Goal: Information Seeking & Learning: Check status

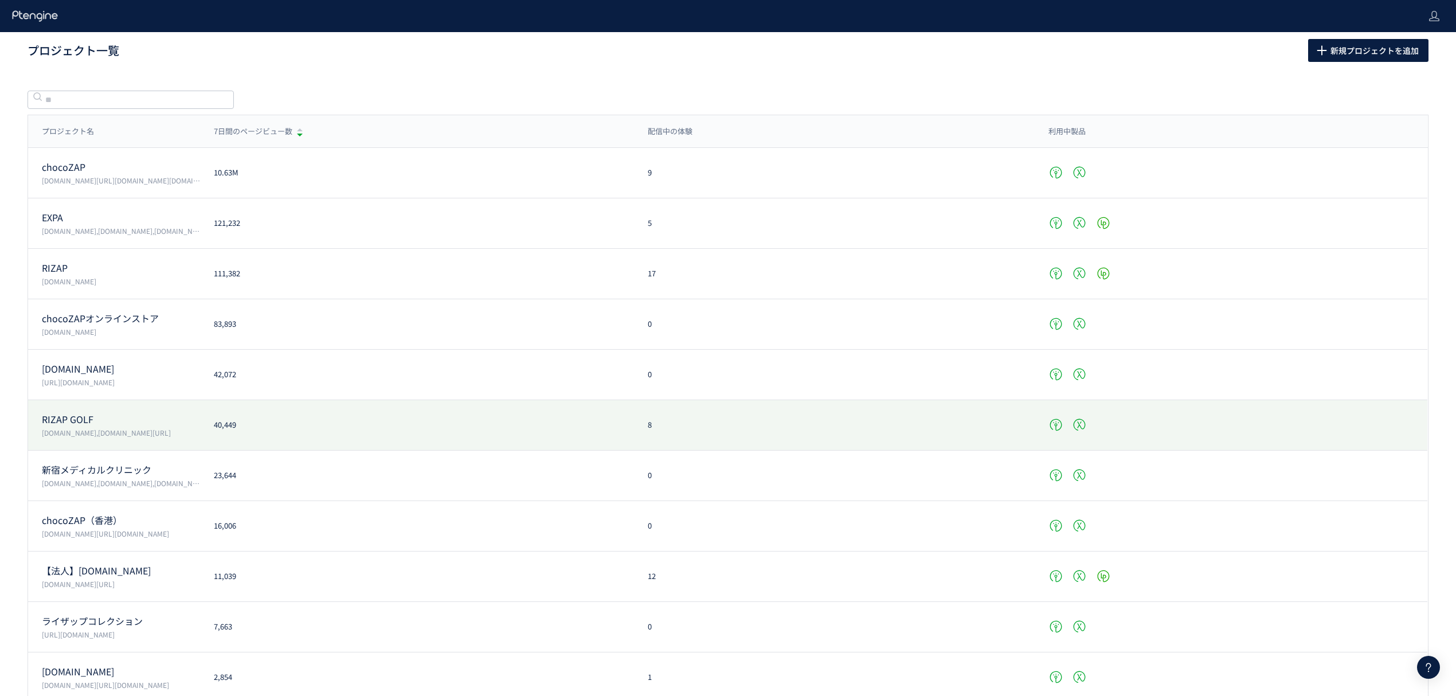
click at [70, 423] on p "RIZAP GOLF" at bounding box center [121, 419] width 158 height 13
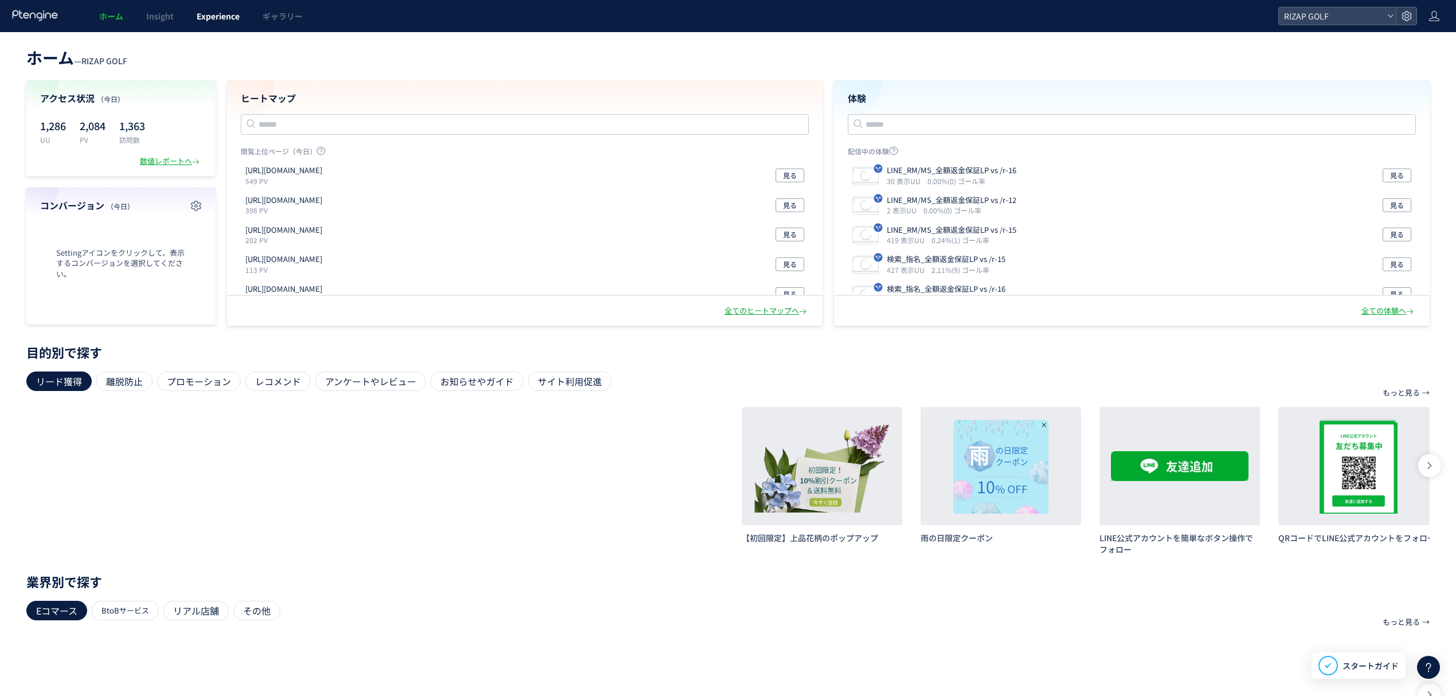
click at [197, 16] on span "Experience" at bounding box center [218, 15] width 43 height 11
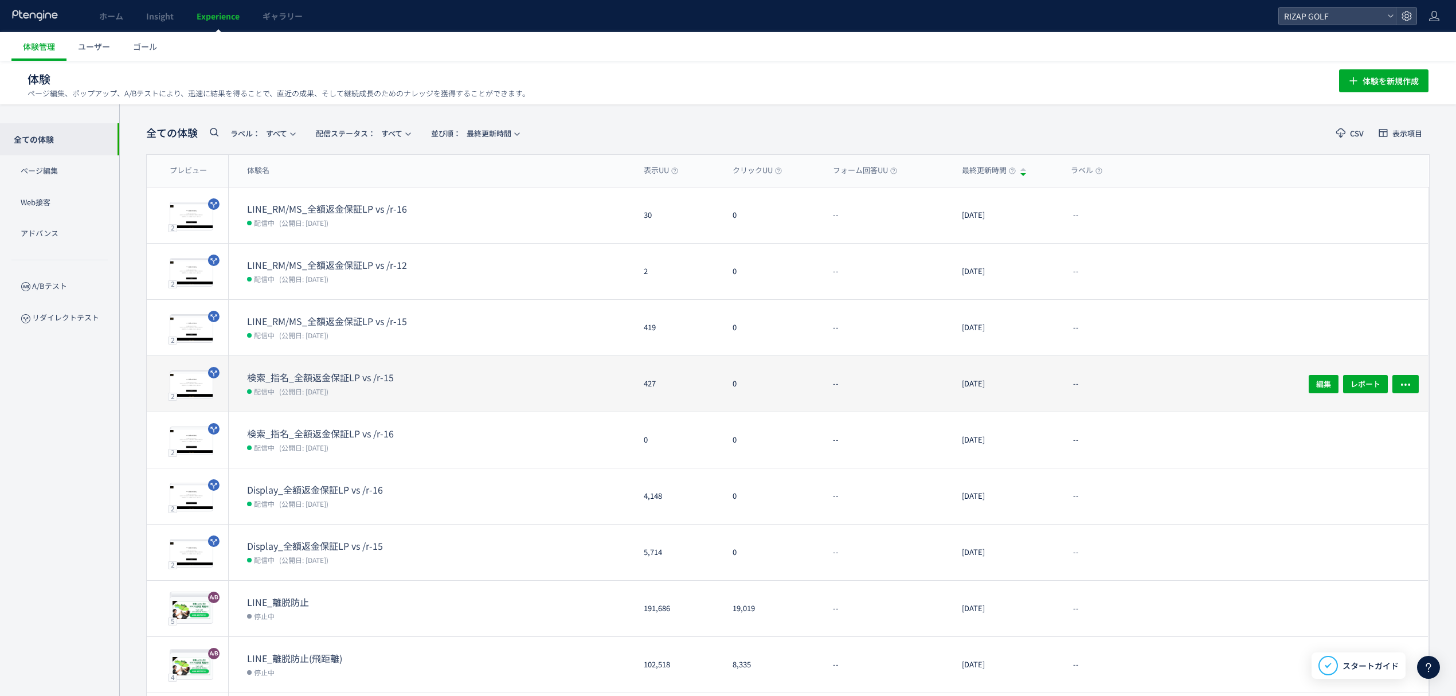
click at [349, 390] on dd "配信中 (公開日: [DATE])" at bounding box center [441, 391] width 388 height 15
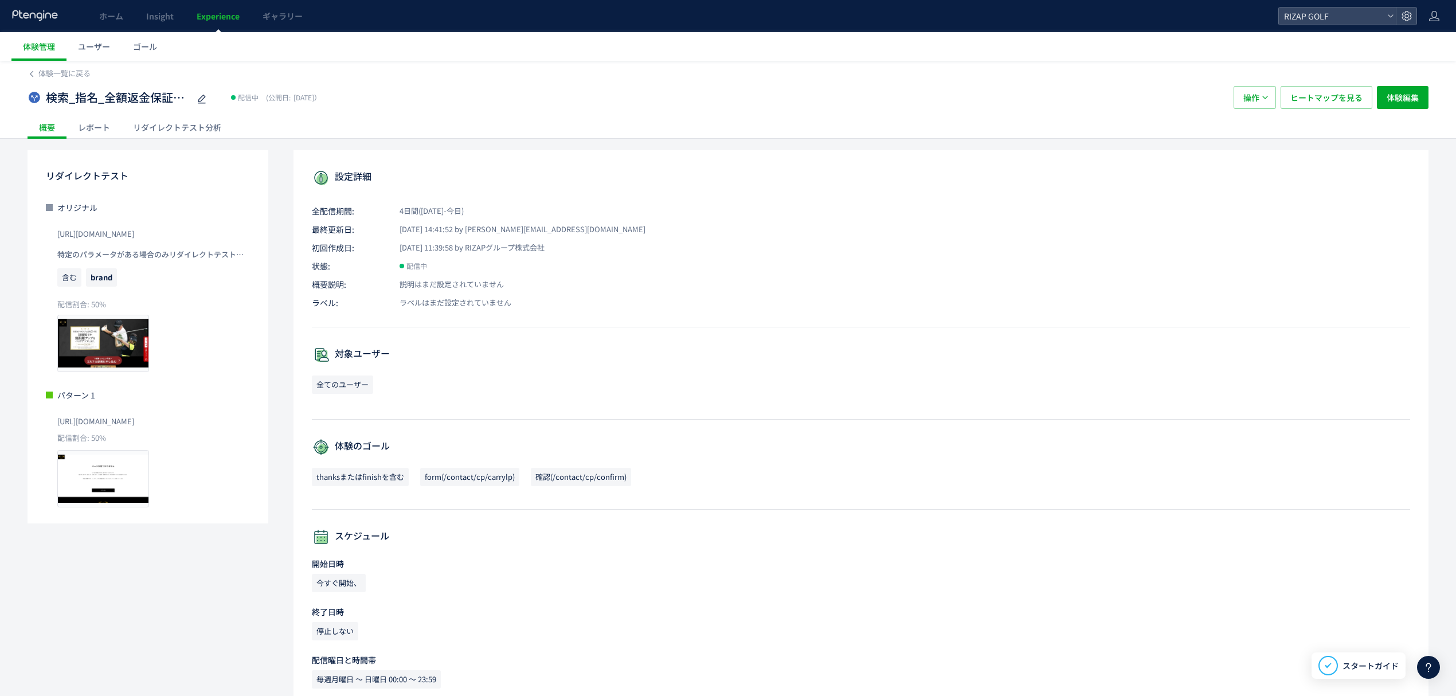
click at [95, 136] on div "レポート" at bounding box center [94, 127] width 55 height 23
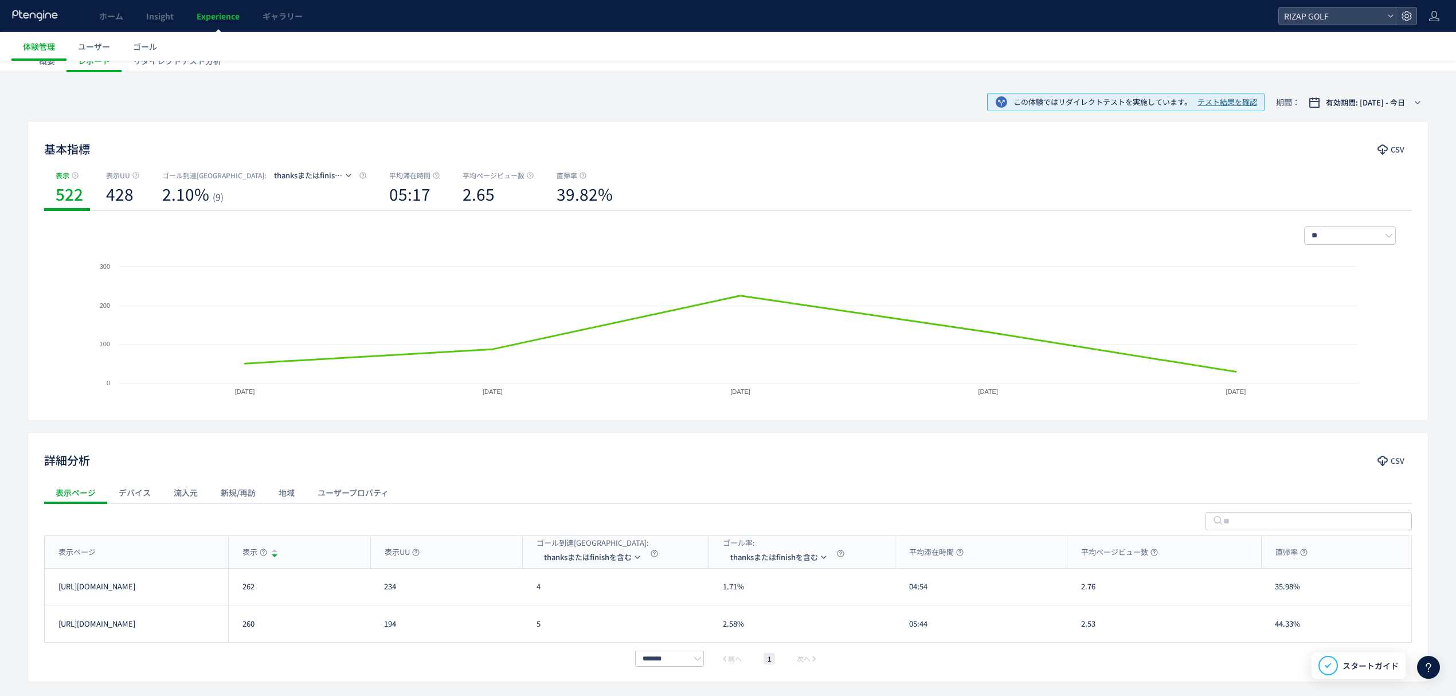
scroll to position [76, 0]
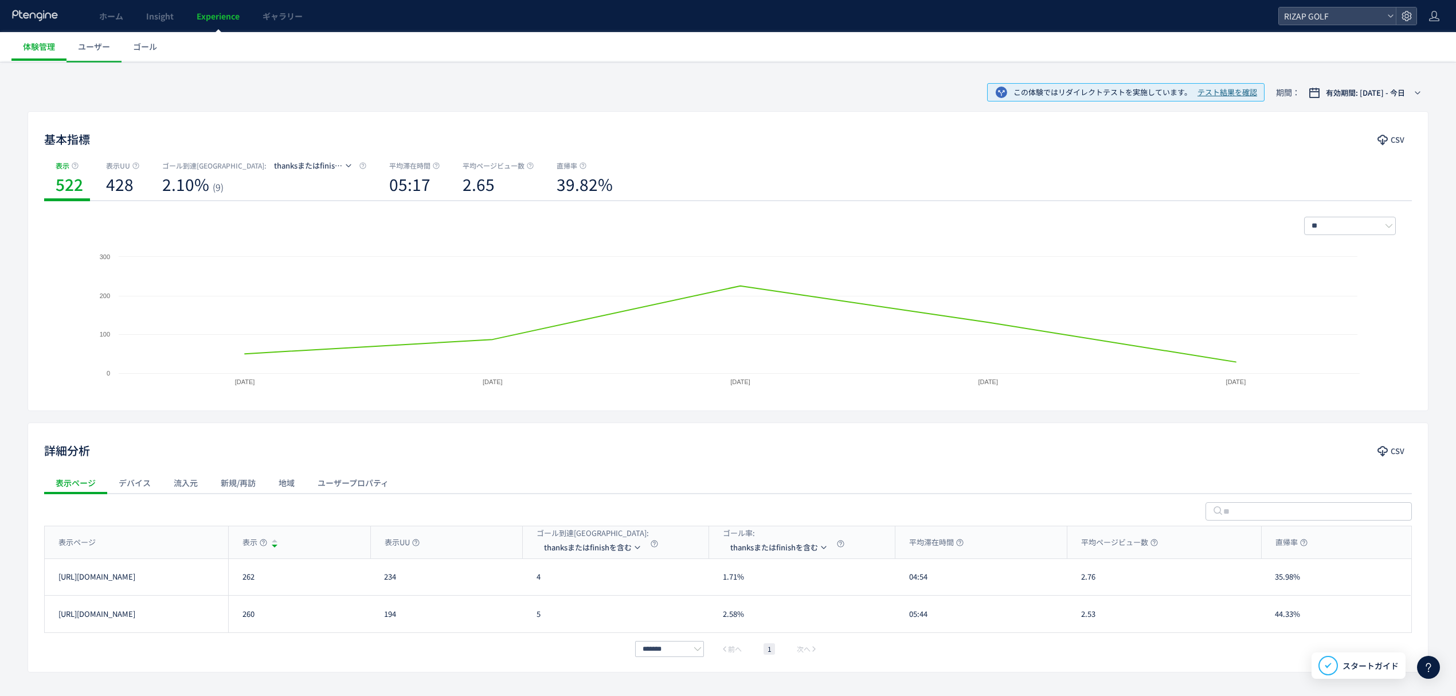
drag, startPoint x: 184, startPoint y: 581, endPoint x: 56, endPoint y: 588, distance: 128.1
click at [56, 588] on div "[URL][DOMAIN_NAME]" at bounding box center [136, 577] width 183 height 36
click at [200, 580] on div "[URL][DOMAIN_NAME]" at bounding box center [136, 577] width 183 height 36
drag, startPoint x: 161, startPoint y: 581, endPoint x: 68, endPoint y: 587, distance: 93.1
click at [54, 587] on div "[URL][DOMAIN_NAME]" at bounding box center [136, 577] width 183 height 36
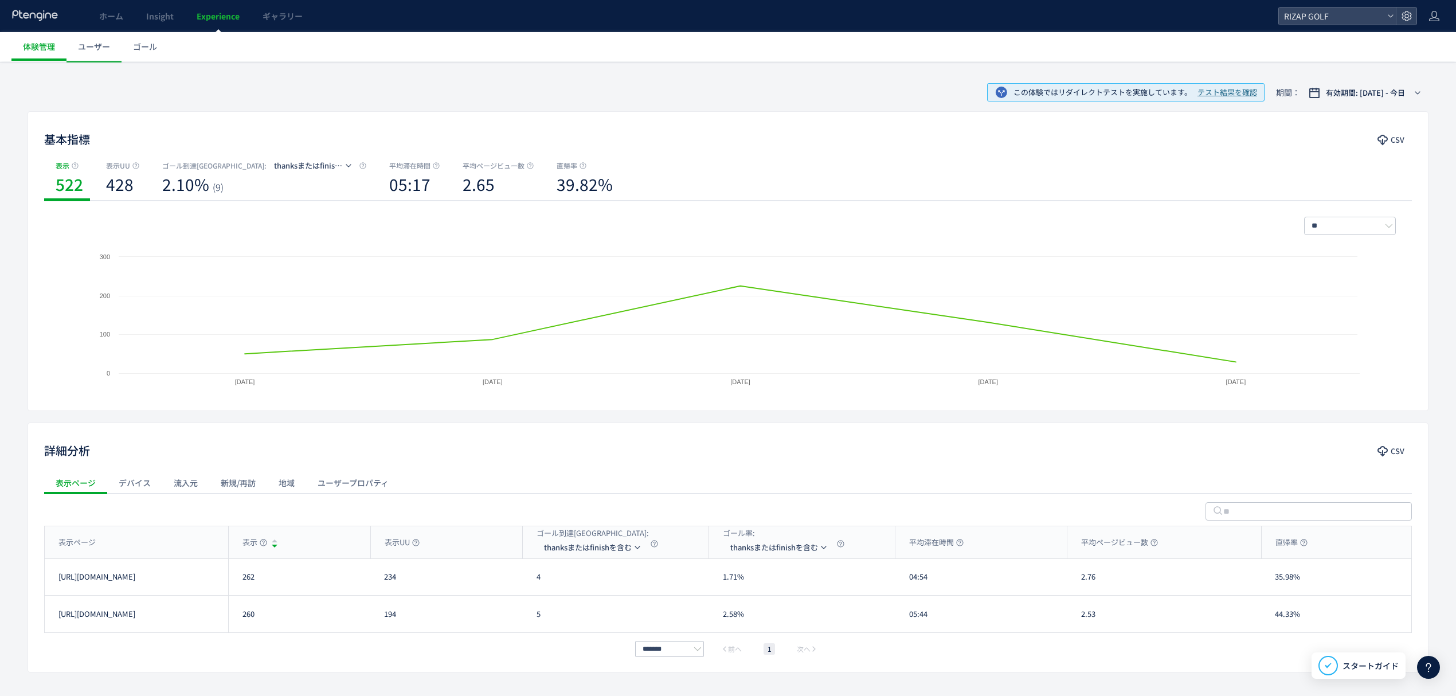
drag, startPoint x: 168, startPoint y: 628, endPoint x: 53, endPoint y: 628, distance: 115.3
click at [53, 628] on div "[URL][DOMAIN_NAME]" at bounding box center [136, 614] width 183 height 37
copy link "[URL][DOMAIN_NAME]"
drag, startPoint x: 177, startPoint y: 576, endPoint x: 51, endPoint y: 579, distance: 126.2
click at [51, 579] on div "[URL][DOMAIN_NAME]" at bounding box center [136, 577] width 183 height 36
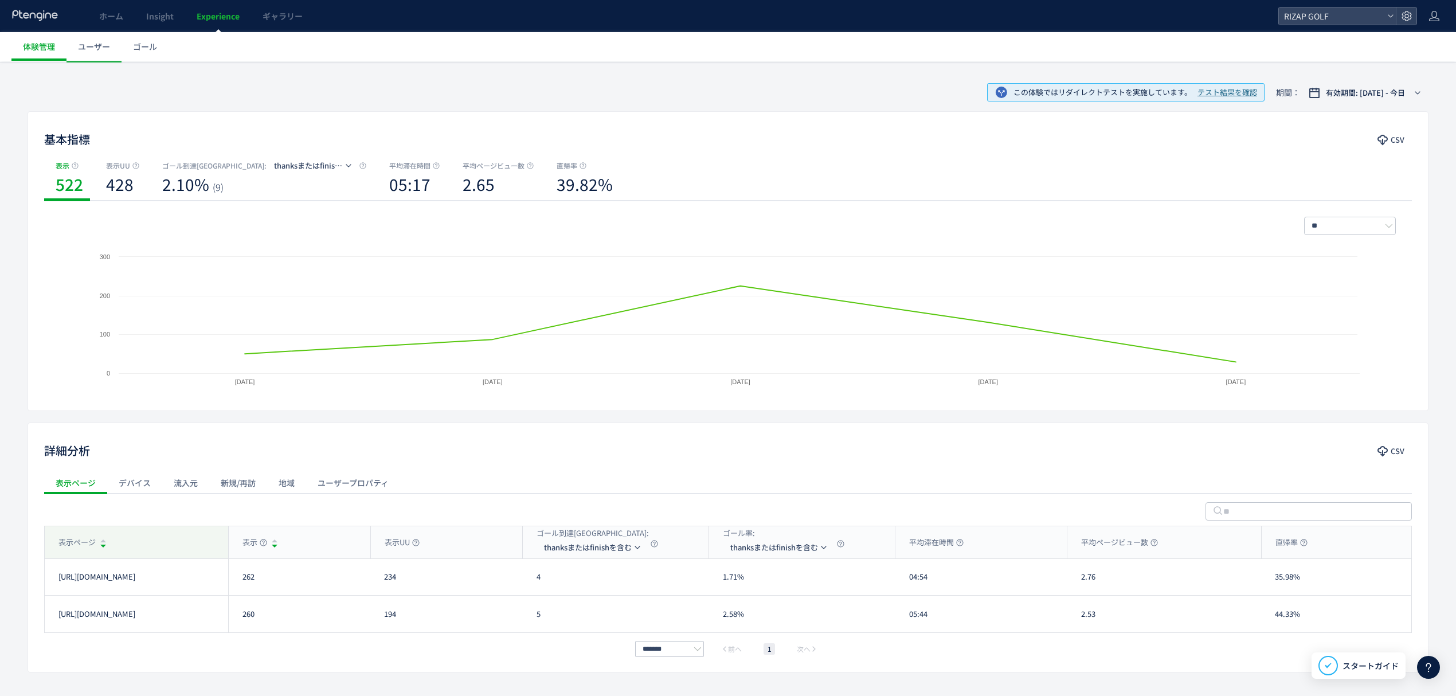
copy link "[URL][DOMAIN_NAME]"
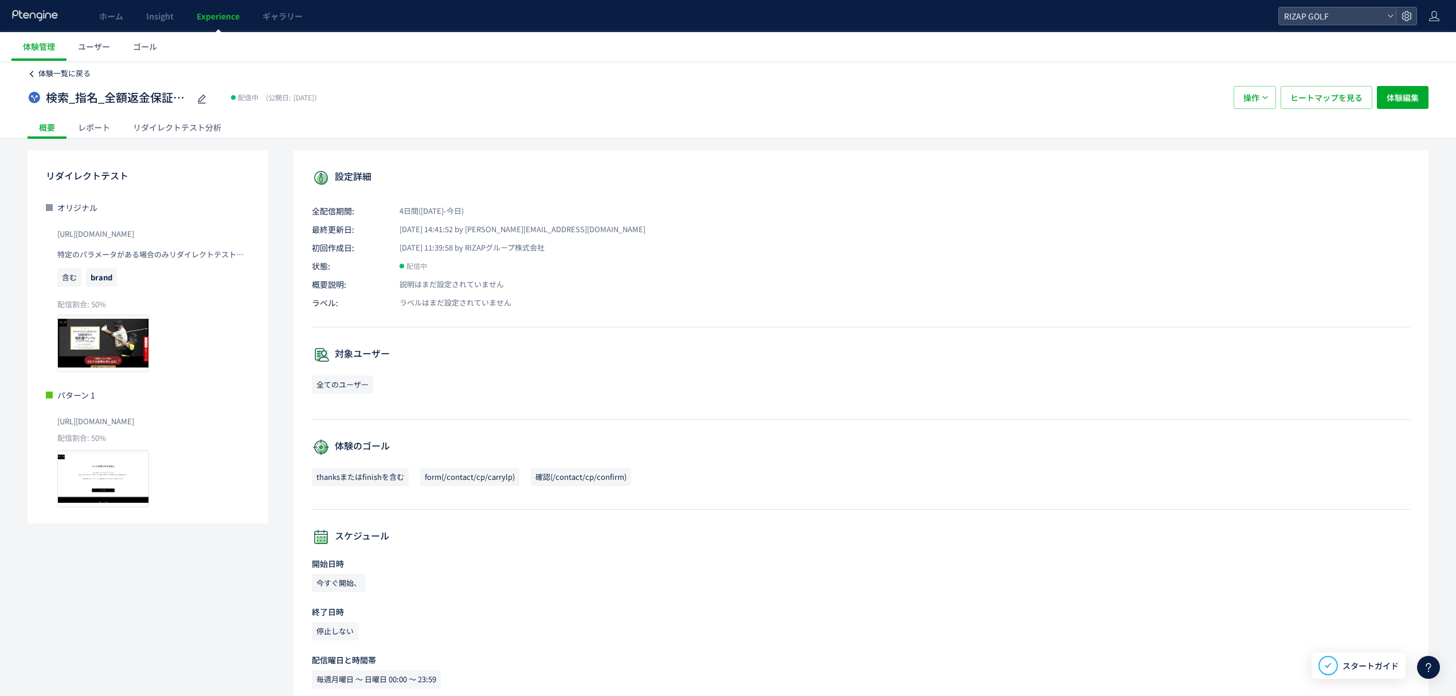
click at [55, 70] on span "体験一覧に戻る" at bounding box center [64, 73] width 52 height 11
